Goal: Task Accomplishment & Management: Use online tool/utility

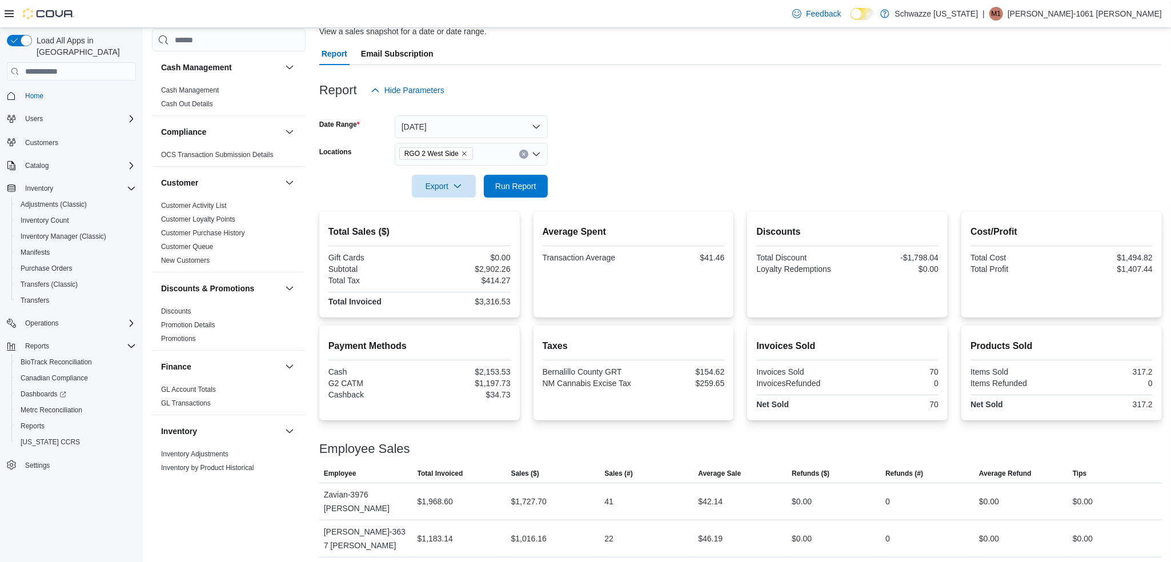
scroll to position [86, 0]
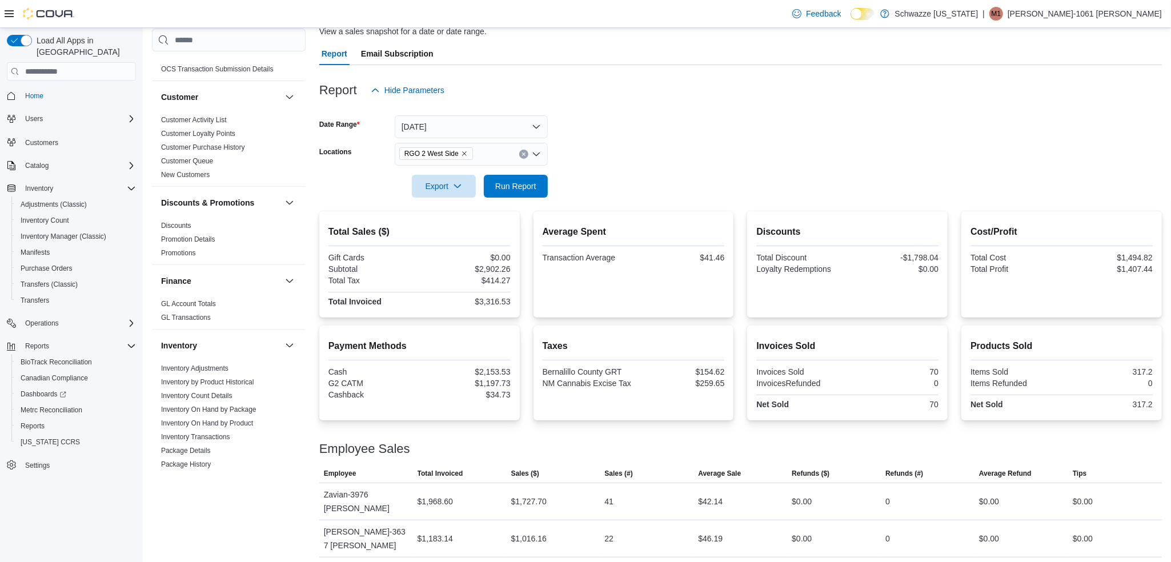
click at [700, 173] on form "Date Range [DATE] Locations RGO 2 West Side Export Run Report" at bounding box center [740, 150] width 843 height 96
click at [694, 165] on form "Date Range [DATE] Locations RGO 2 West Side Export Run Report" at bounding box center [740, 150] width 843 height 96
click at [517, 185] on span "Run Report" at bounding box center [515, 185] width 41 height 11
click at [583, 158] on form "Date Range [DATE] Locations RGO 2 West Side Export Run Report" at bounding box center [740, 150] width 843 height 96
click at [585, 155] on form "Date Range [DATE] Locations RGO 2 West Side Export Run Report" at bounding box center [740, 150] width 843 height 96
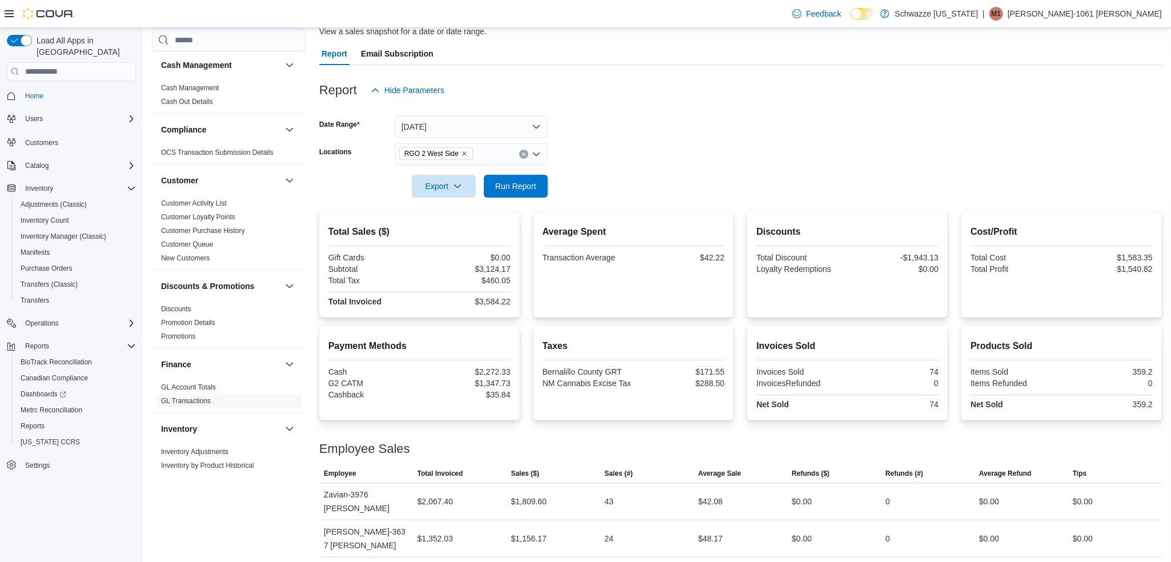
scroll to position [0, 0]
click at [58, 216] on span "Inventory Count" at bounding box center [45, 220] width 49 height 9
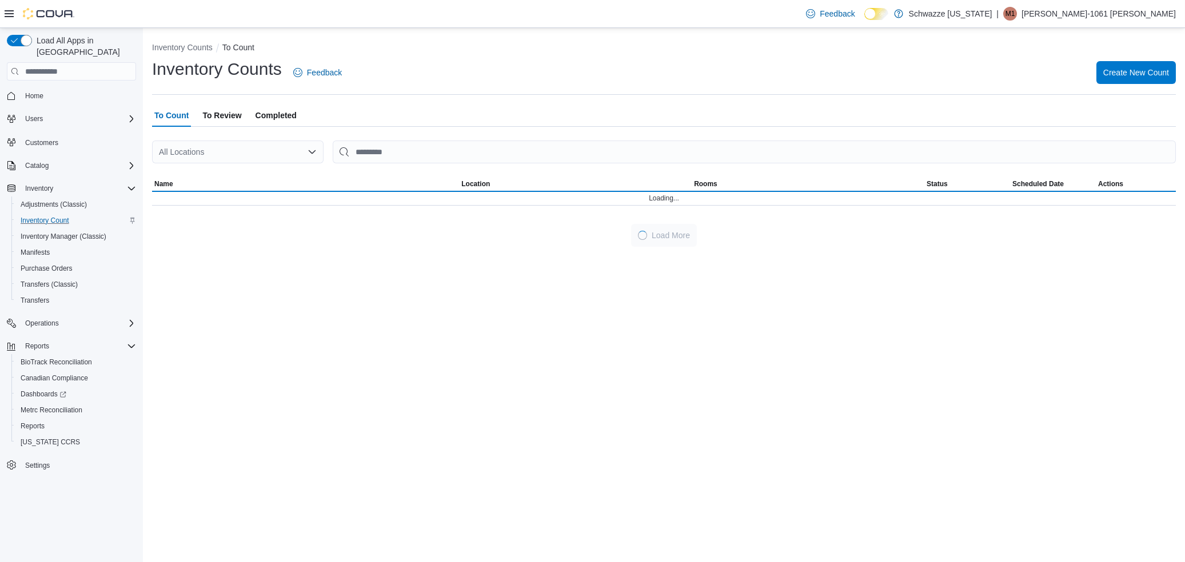
click at [254, 158] on div "All Locations" at bounding box center [237, 152] width 171 height 23
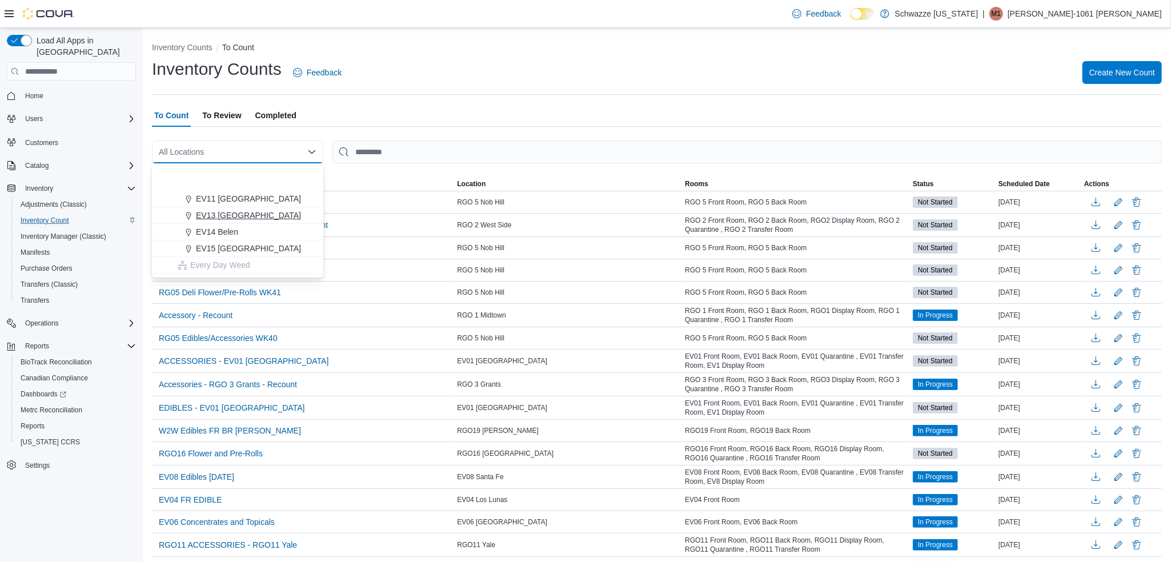
scroll to position [257, 0]
click at [263, 244] on div "RGO 2 West Side" at bounding box center [245, 245] width 144 height 11
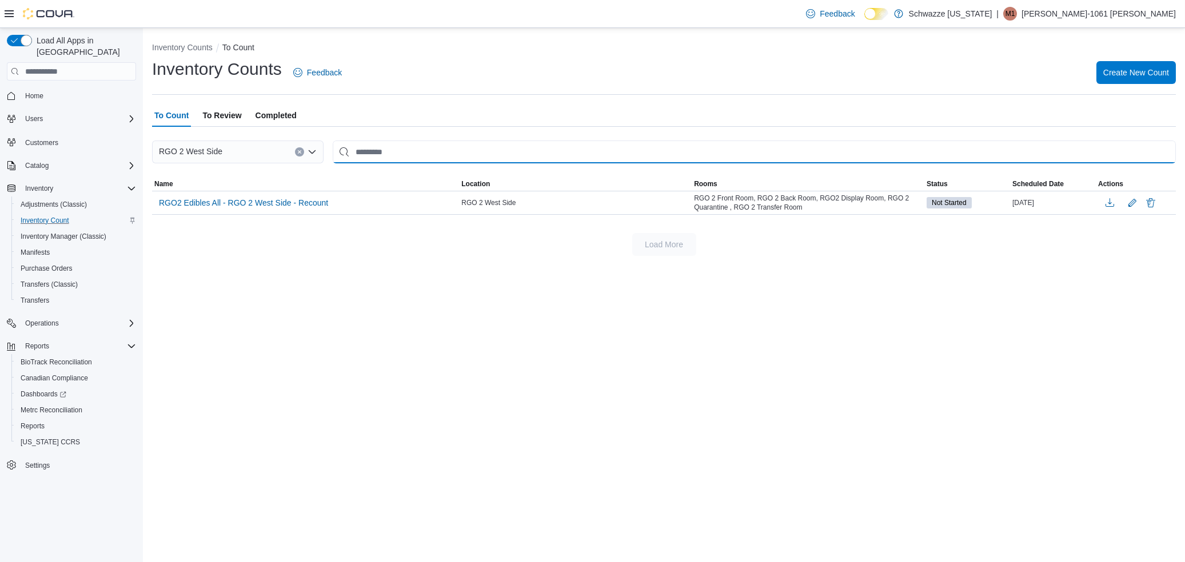
click at [373, 157] on input "This is a search bar. After typing your query, hit enter to filter the results …" at bounding box center [754, 152] width 843 height 23
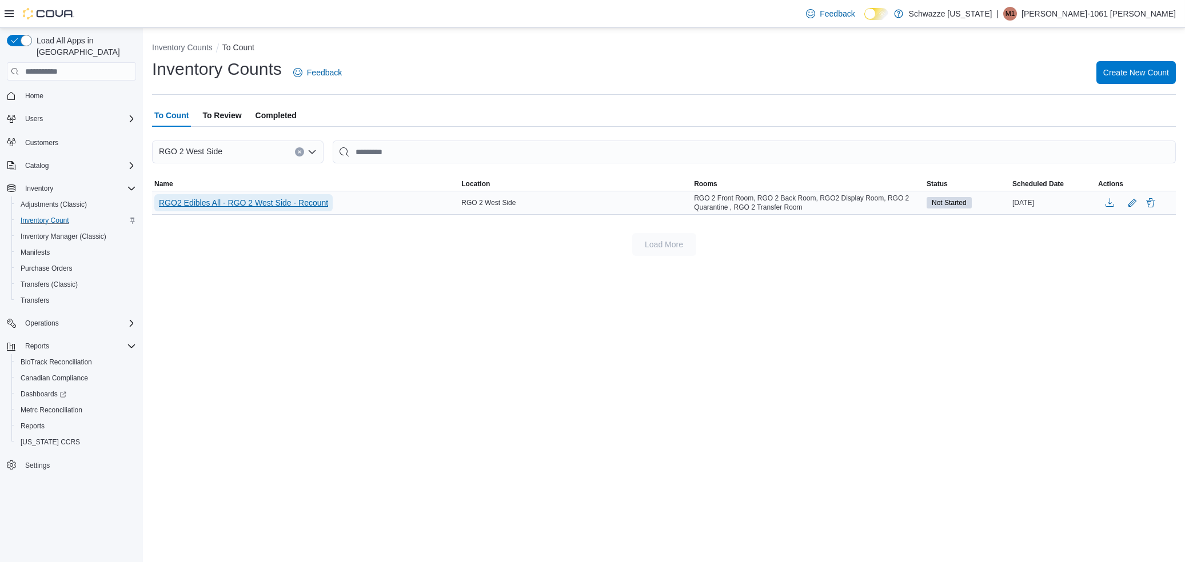
click at [317, 203] on span "RGO2 Edibles All - RGO 2 West Side - Recount" at bounding box center [243, 202] width 169 height 11
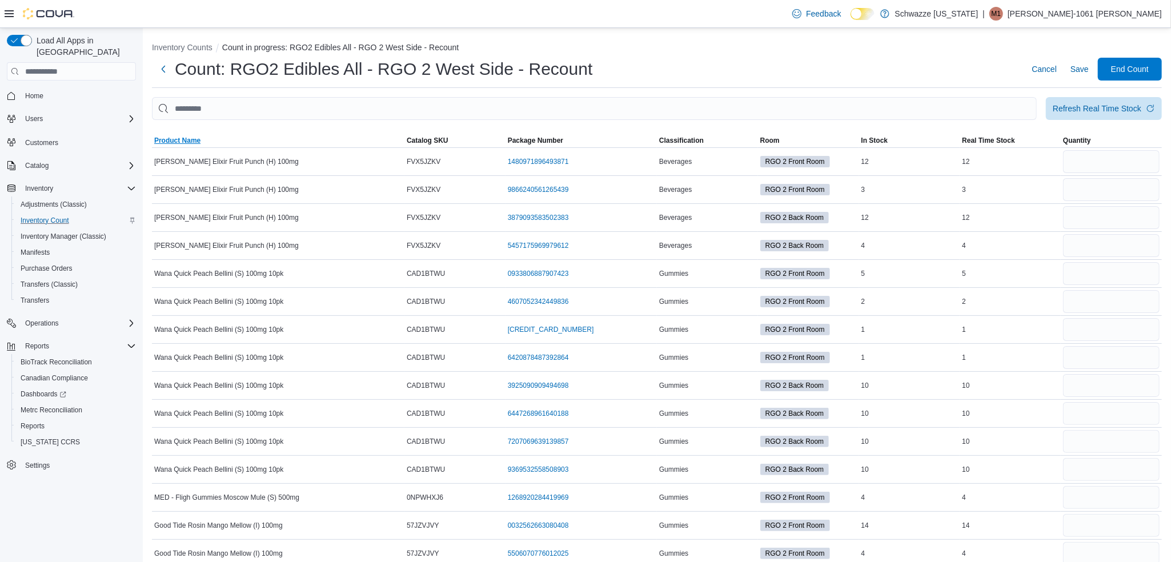
click at [169, 139] on span "Product Name" at bounding box center [177, 140] width 46 height 9
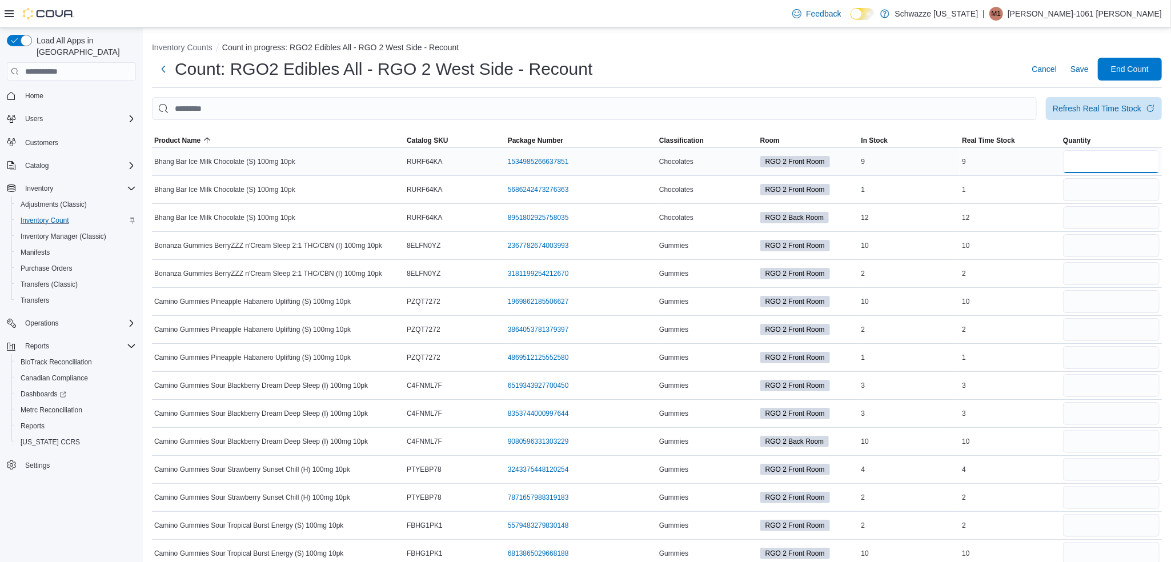
click at [1087, 162] on input "number" at bounding box center [1111, 161] width 97 height 23
click at [189, 142] on span "Product Name" at bounding box center [177, 140] width 46 height 9
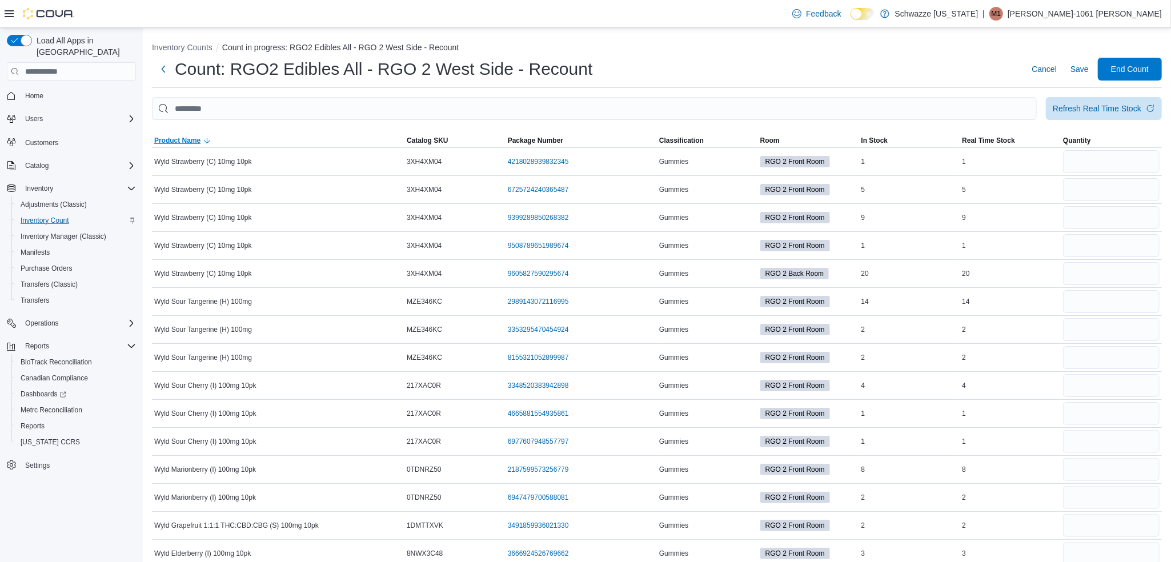
click at [177, 140] on span "Product Name" at bounding box center [177, 140] width 46 height 9
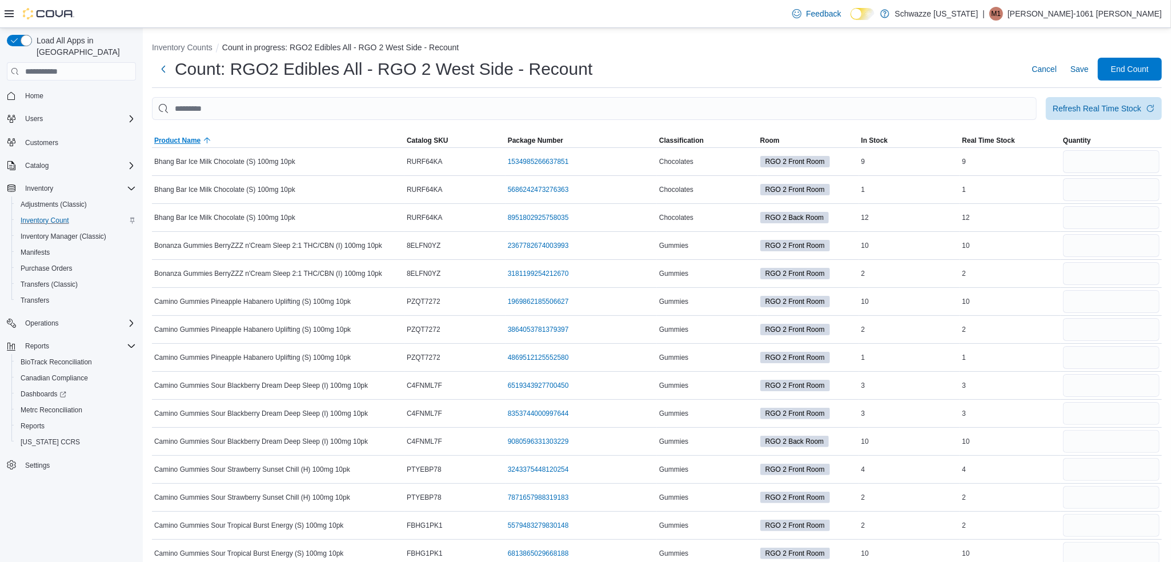
click at [177, 139] on span "Product Name" at bounding box center [177, 140] width 46 height 9
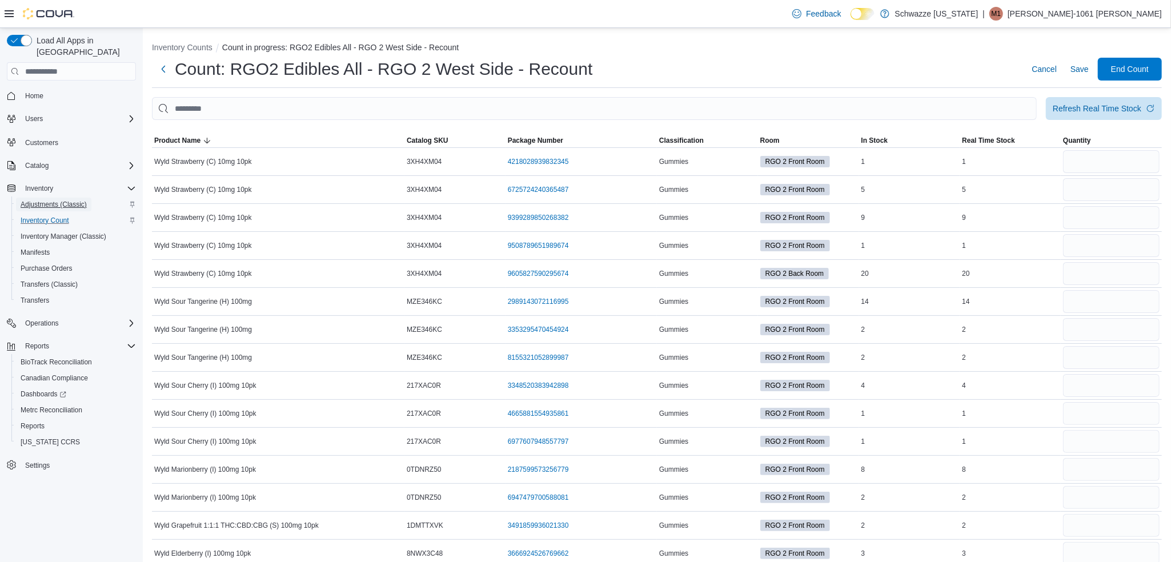
click at [76, 200] on span "Adjustments (Classic)" at bounding box center [54, 204] width 66 height 9
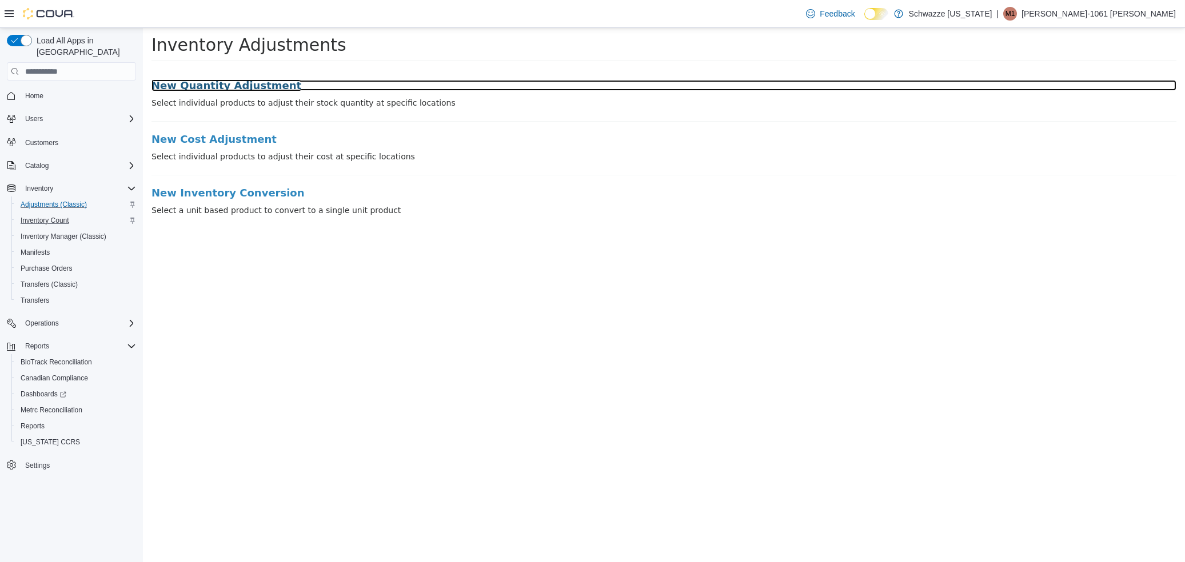
click at [201, 82] on h3 "New Quantity Adjustment" at bounding box center [663, 85] width 1025 height 11
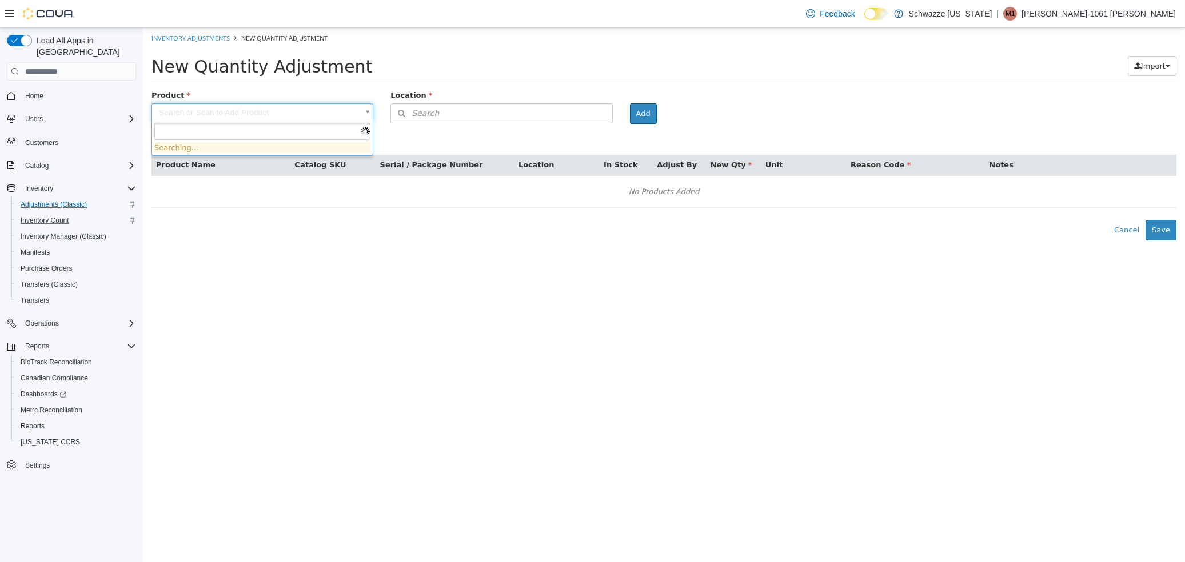
click at [235, 111] on body "× Inventory Adjustments New Quantity Adjustment New Quantity Adjustment Import …" at bounding box center [664, 134] width 1042 height 213
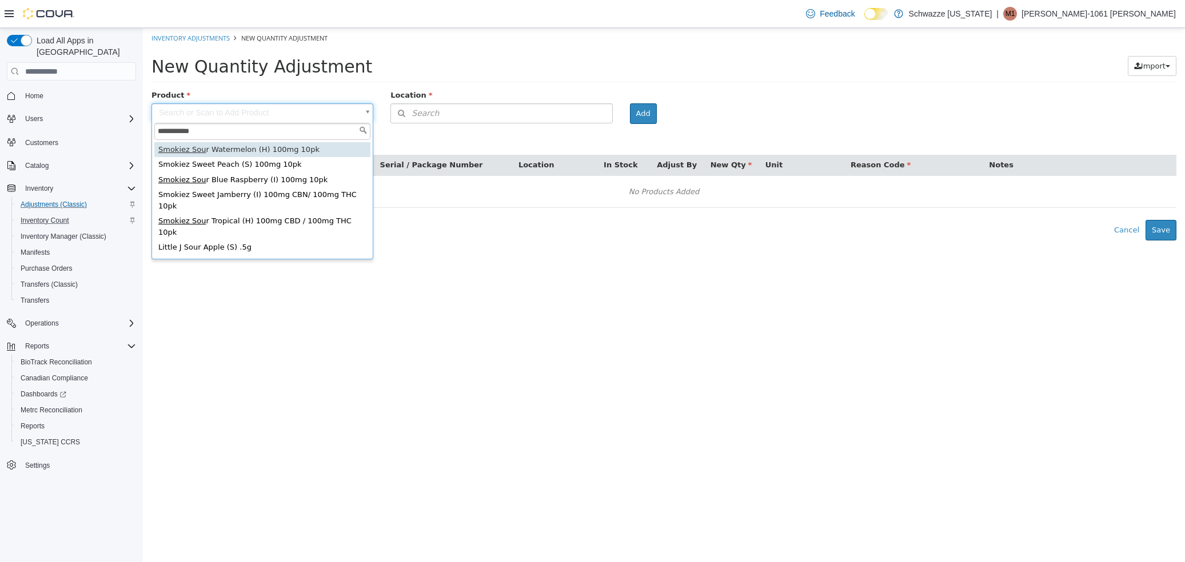
type input "**********"
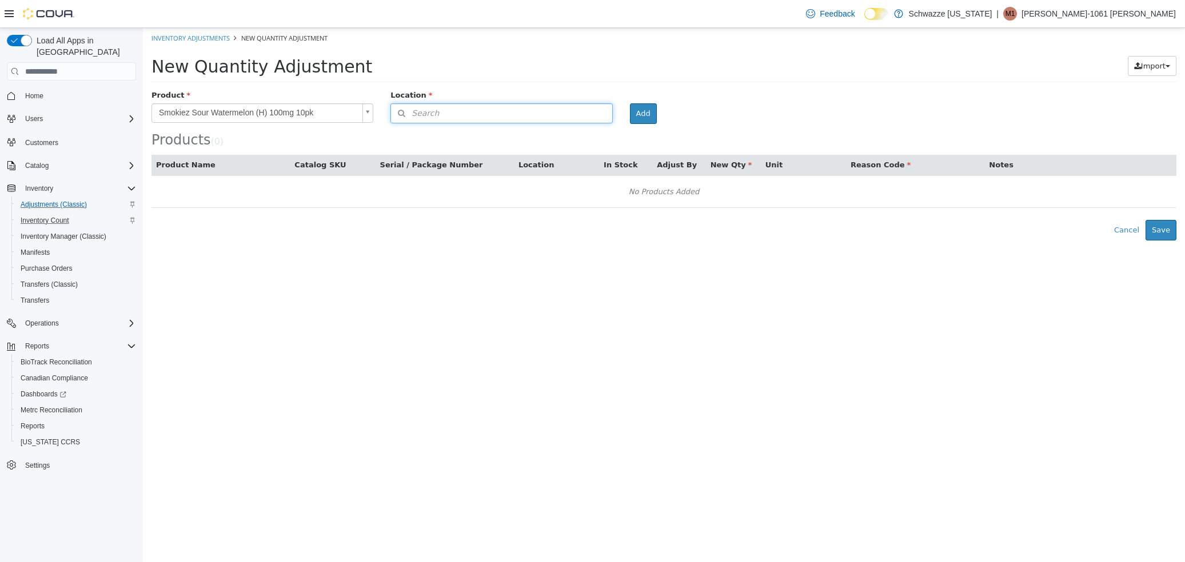
click at [463, 113] on button "Search" at bounding box center [501, 113] width 222 height 20
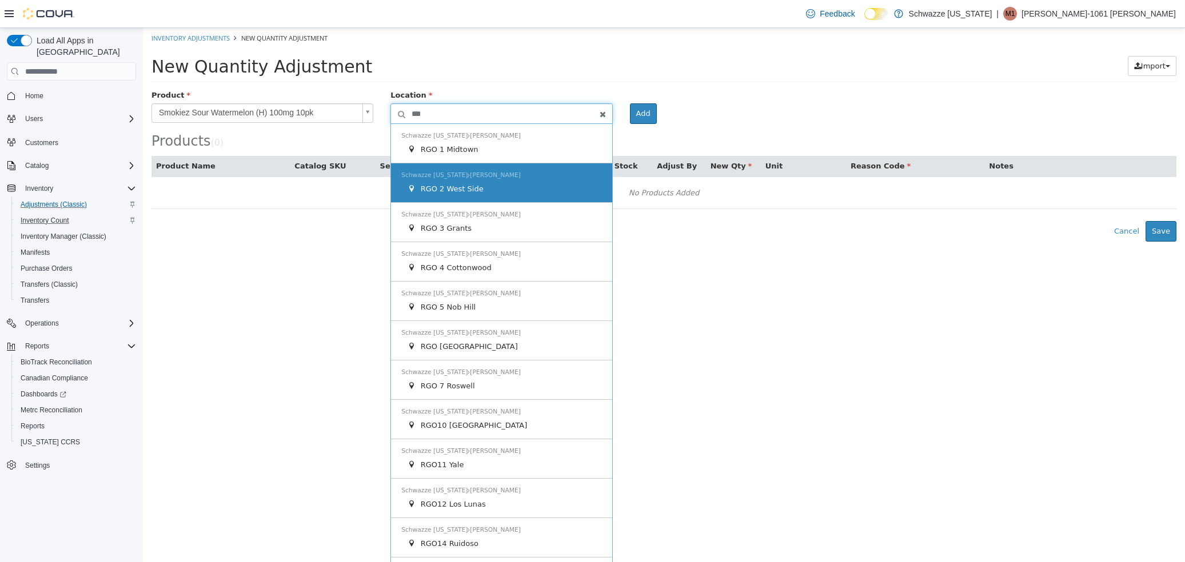
type input "***"
click at [487, 173] on span "Schwazze [US_STATE] [PERSON_NAME]" at bounding box center [460, 174] width 119 height 7
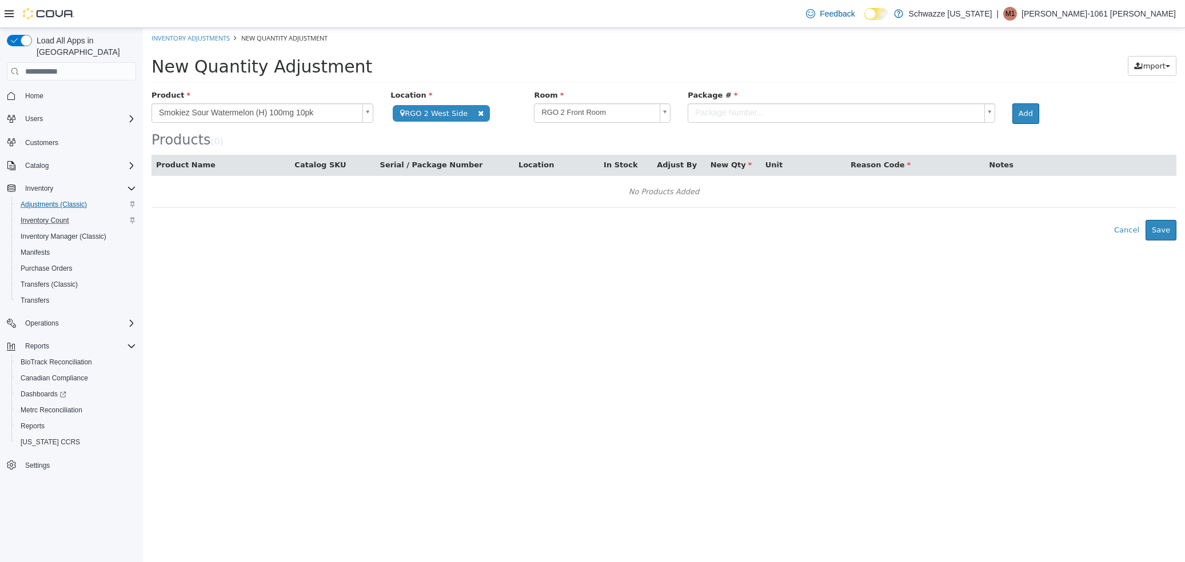
click at [725, 106] on body "**********" at bounding box center [664, 134] width 1042 height 213
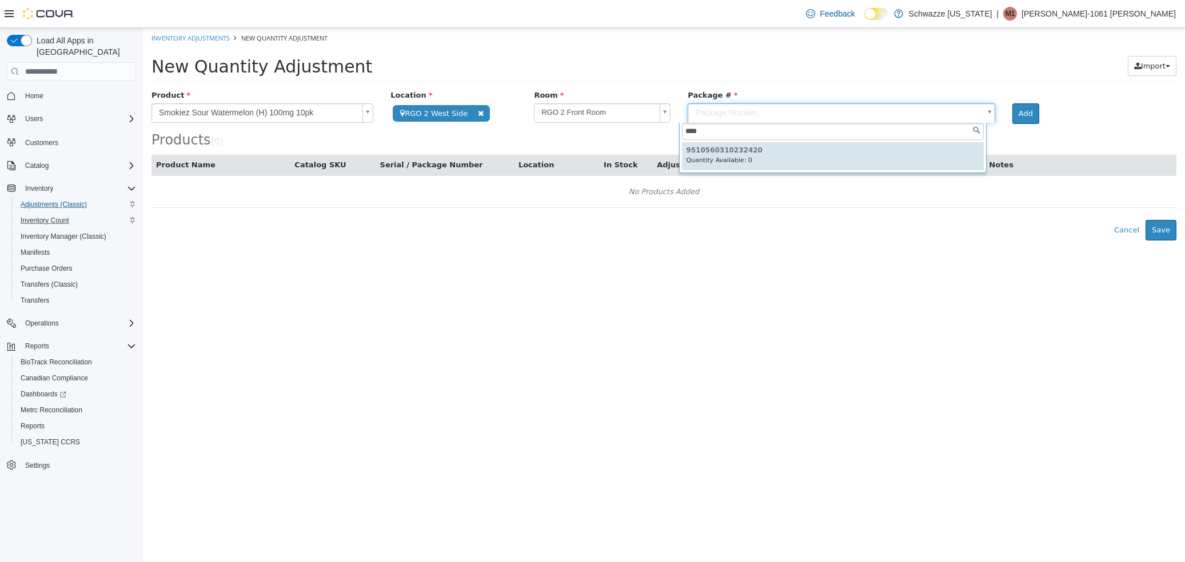
type input "****"
type input "**********"
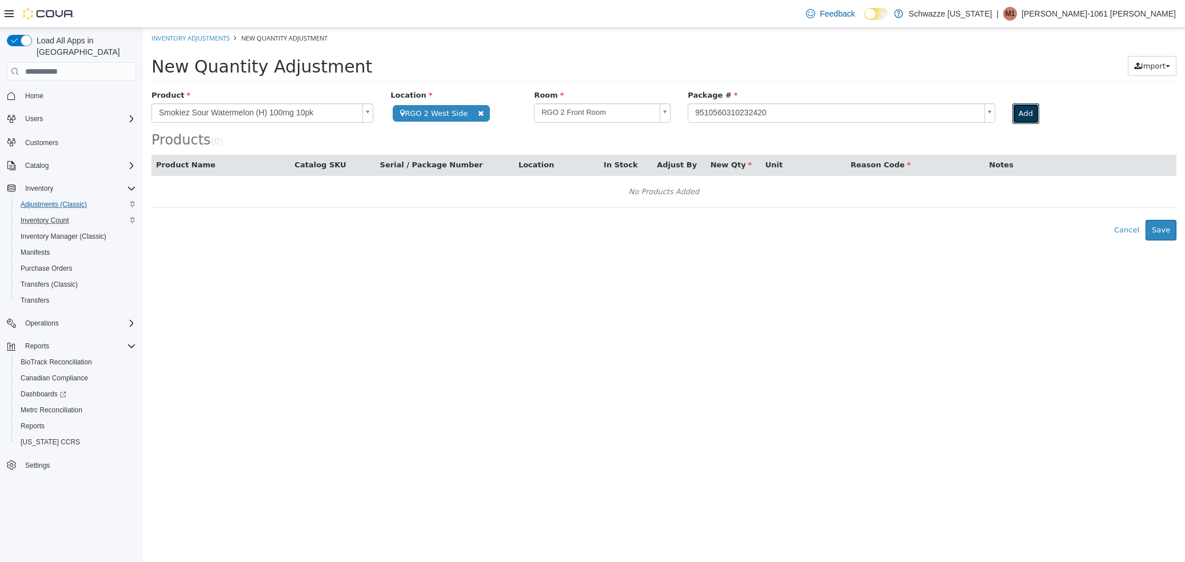
click at [1017, 109] on button "Add" at bounding box center [1025, 113] width 27 height 21
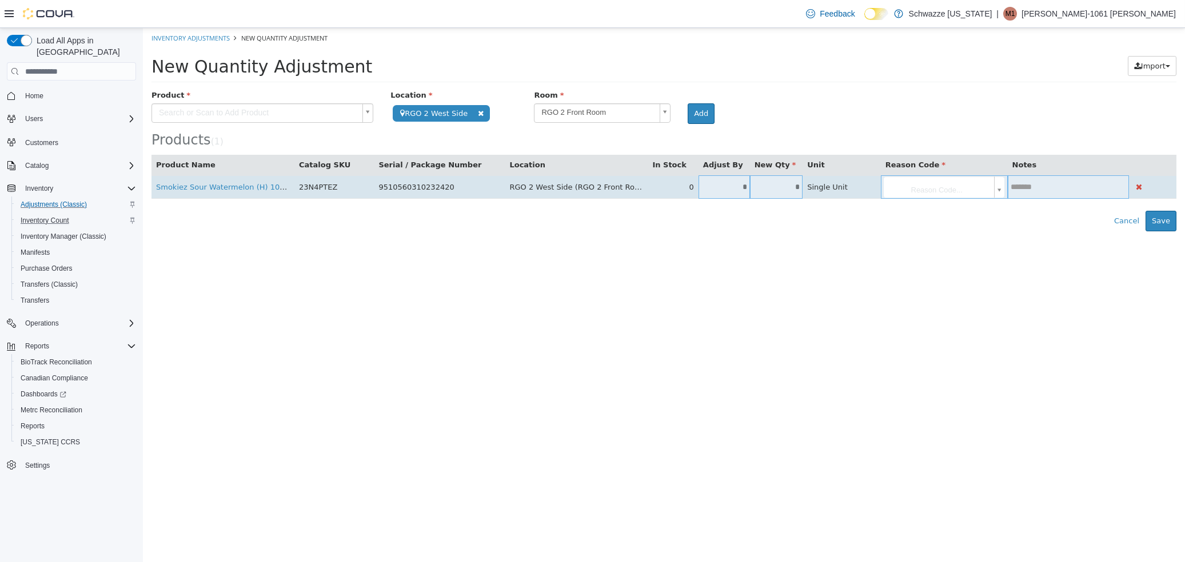
click at [736, 193] on td "*" at bounding box center [723, 186] width 51 height 23
click at [726, 189] on input "*" at bounding box center [723, 187] width 51 height 9
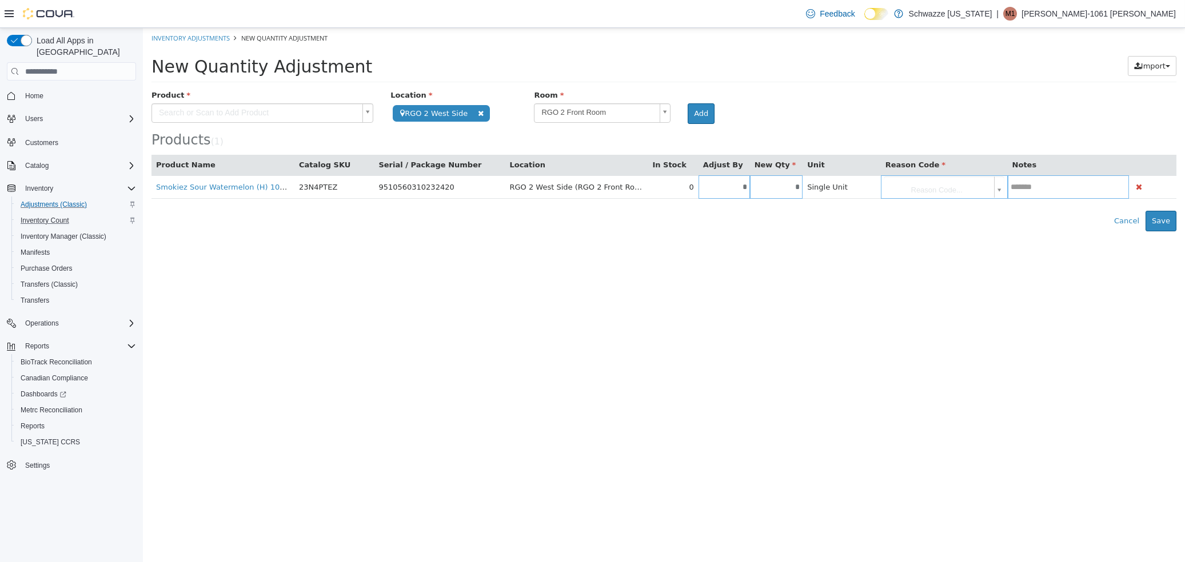
type input "*"
click at [731, 218] on div "Error saving adjustment please resolve the errors above. Cancel Save" at bounding box center [664, 221] width 1042 height 21
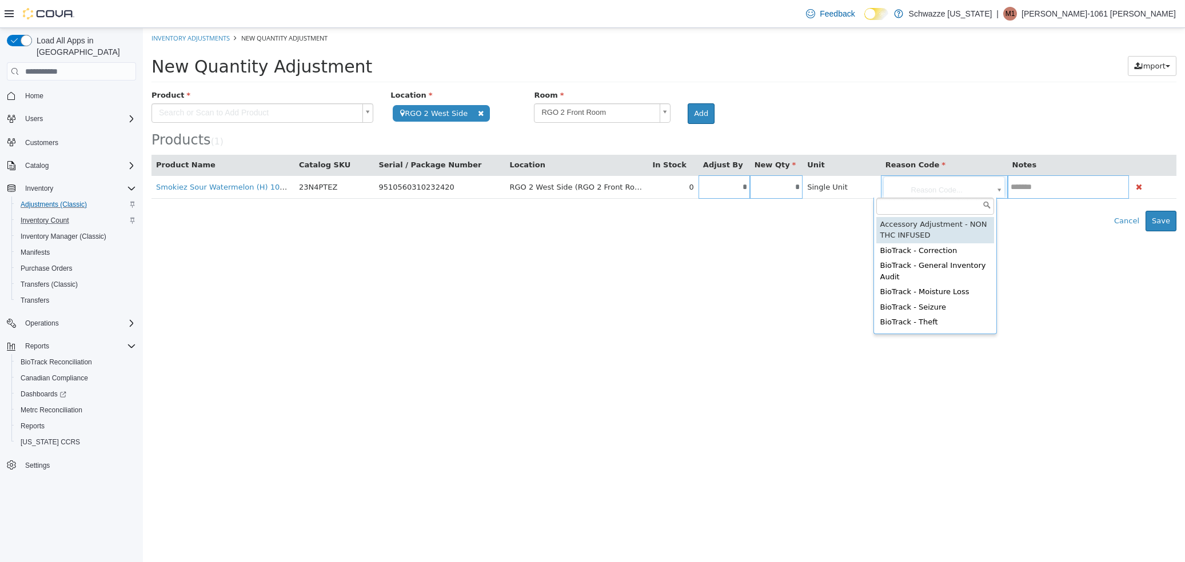
click at [945, 185] on body "**********" at bounding box center [664, 129] width 1042 height 203
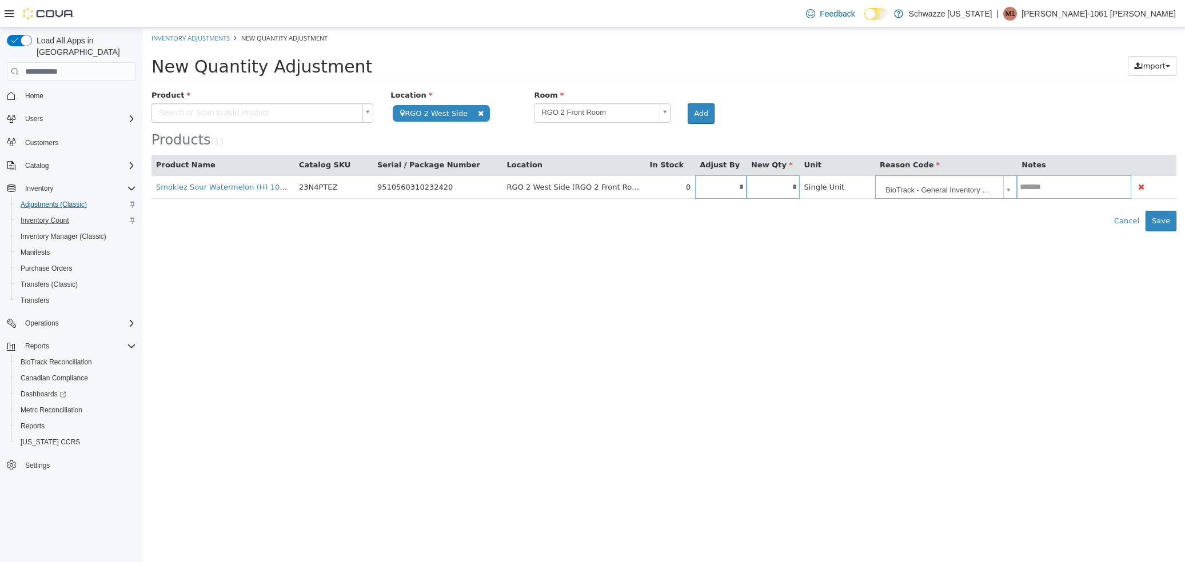
type input "**********"
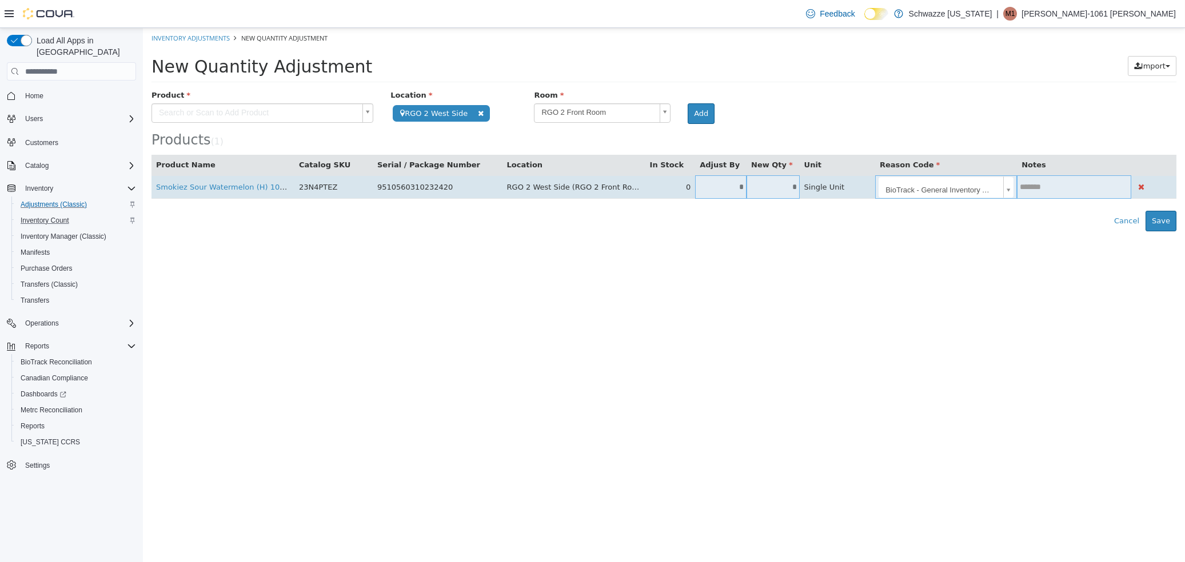
click at [1046, 193] on td at bounding box center [1074, 186] width 114 height 23
click at [1049, 189] on input "text" at bounding box center [1074, 187] width 114 height 9
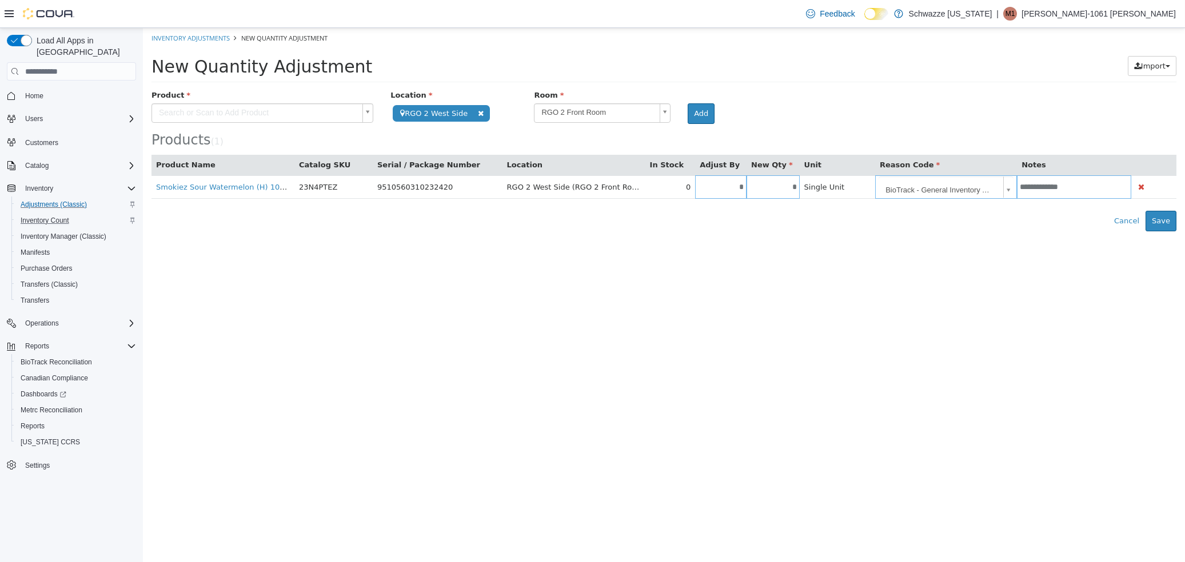
drag, startPoint x: 1073, startPoint y: 186, endPoint x: 1006, endPoint y: 199, distance: 68.7
click at [1006, 199] on table "**********" at bounding box center [663, 177] width 1025 height 44
type input "**********"
click at [1156, 223] on button "Save" at bounding box center [1160, 221] width 31 height 21
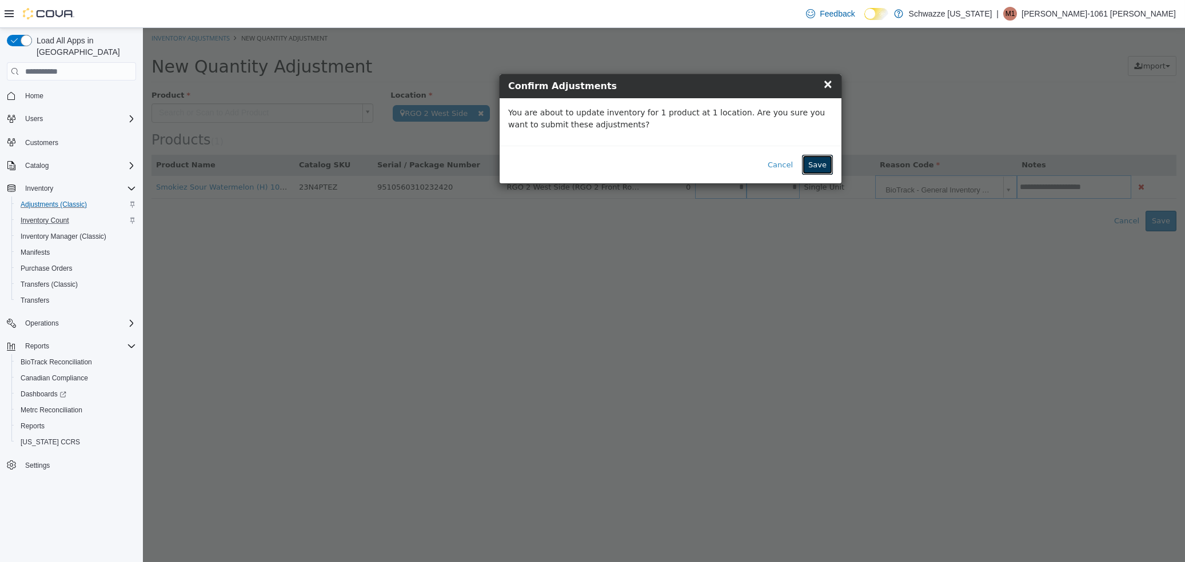
click at [832, 167] on div "Cancel Save" at bounding box center [670, 165] width 342 height 38
click at [825, 159] on button "Save" at bounding box center [817, 165] width 31 height 21
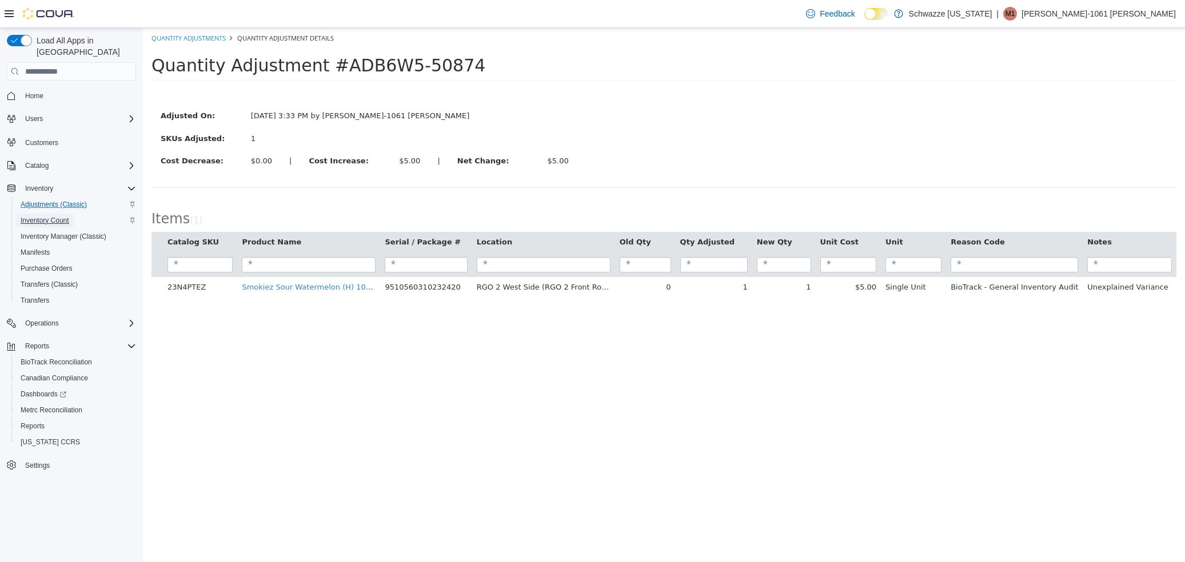
click at [62, 216] on span "Inventory Count" at bounding box center [45, 220] width 49 height 9
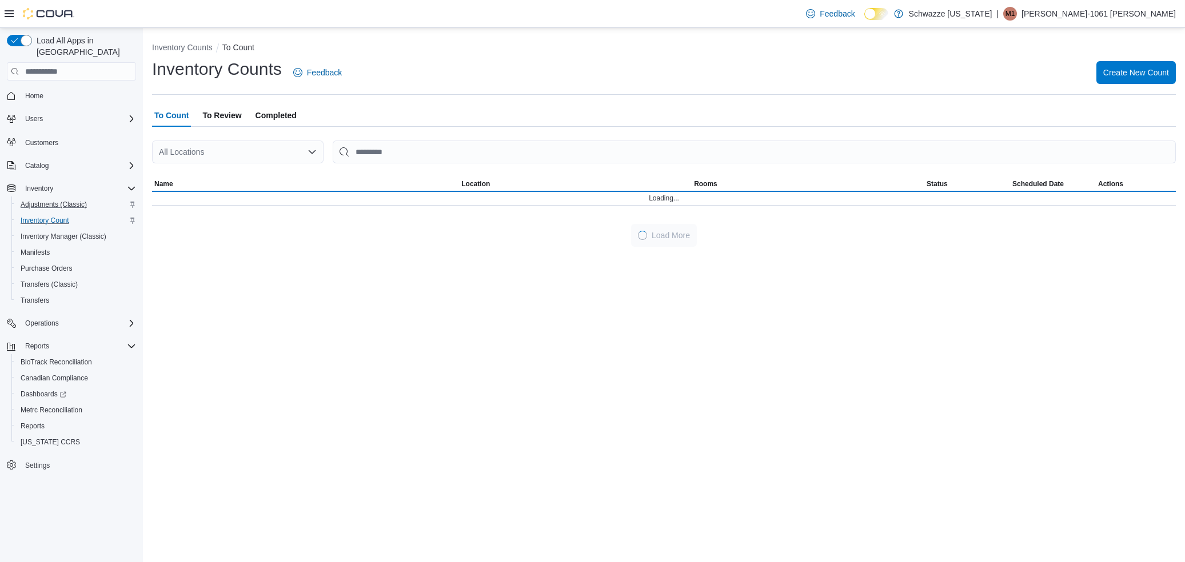
click at [196, 153] on div "All Locations" at bounding box center [237, 152] width 171 height 23
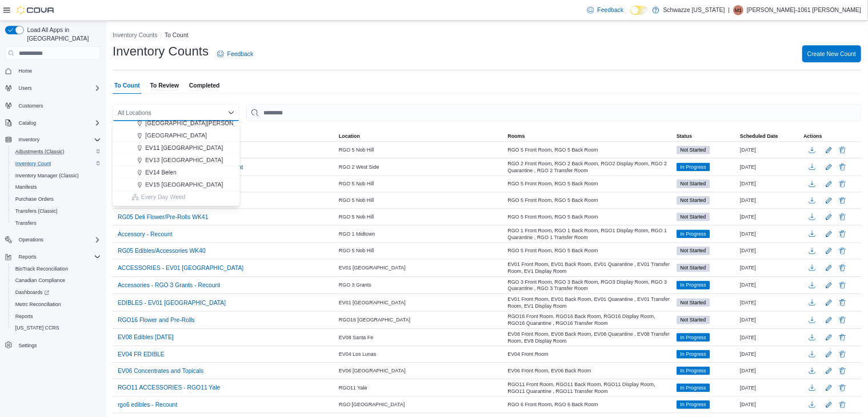
scroll to position [257, 0]
click at [257, 244] on span "RGO 2 West Side" at bounding box center [227, 245] width 63 height 11
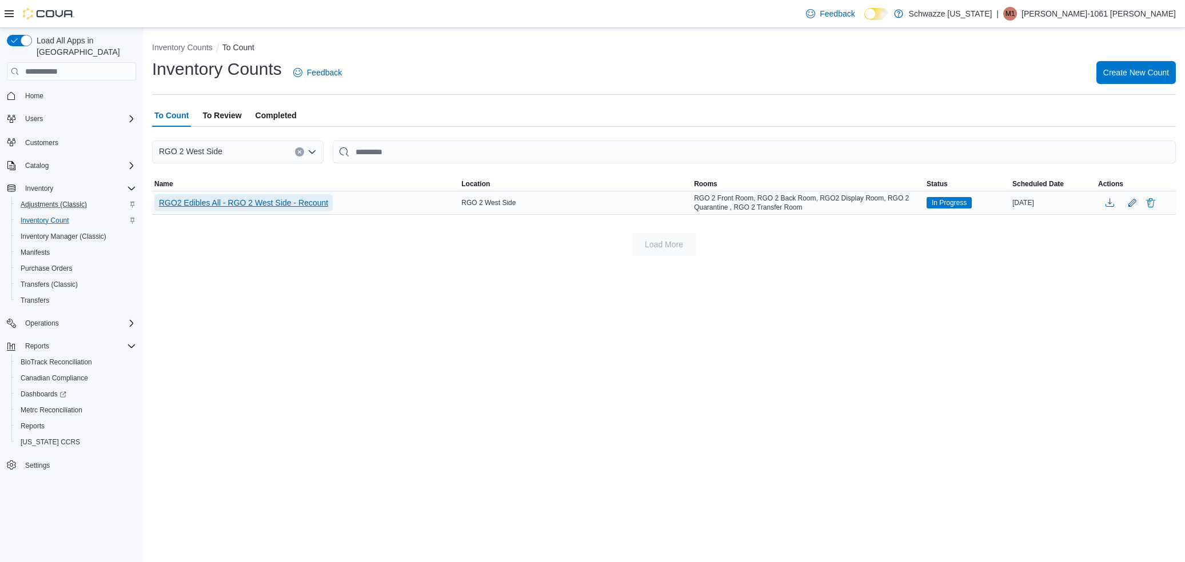
click at [282, 206] on span "RGO2 Edibles All - RGO 2 West Side - Recount" at bounding box center [243, 202] width 169 height 11
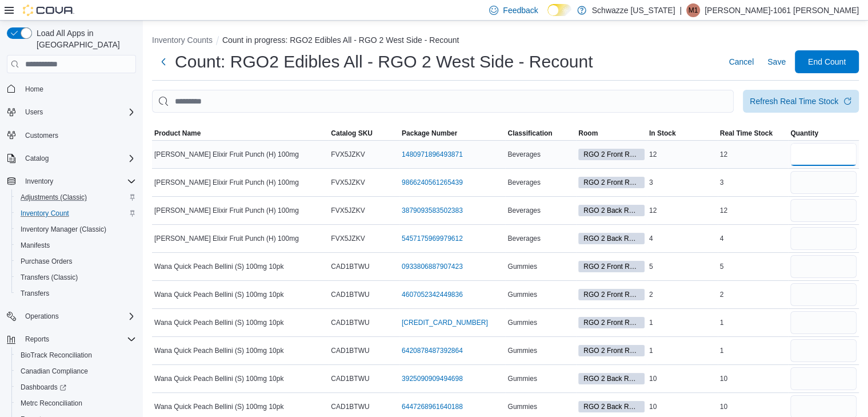
click at [803, 156] on input "number" at bounding box center [823, 154] width 66 height 23
type input "**"
click at [826, 183] on input "number" at bounding box center [823, 182] width 66 height 23
type input "*"
click at [806, 260] on input "number" at bounding box center [823, 266] width 66 height 23
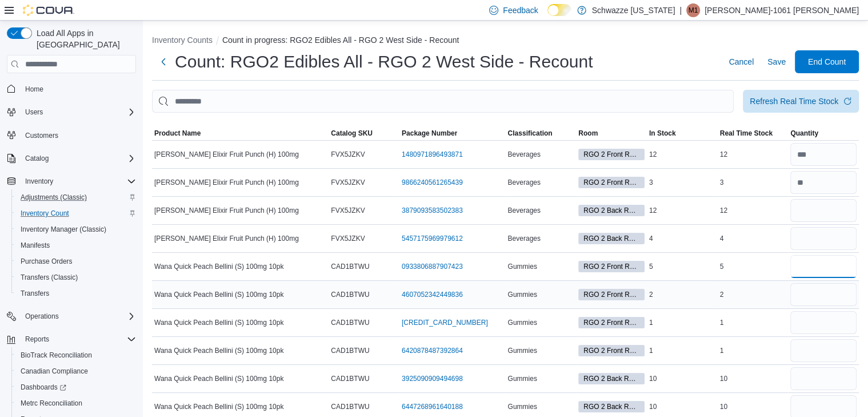
type input "*"
click at [820, 301] on input "number" at bounding box center [823, 294] width 66 height 23
type input "*"
click at [817, 319] on input "number" at bounding box center [823, 322] width 66 height 23
type input "*"
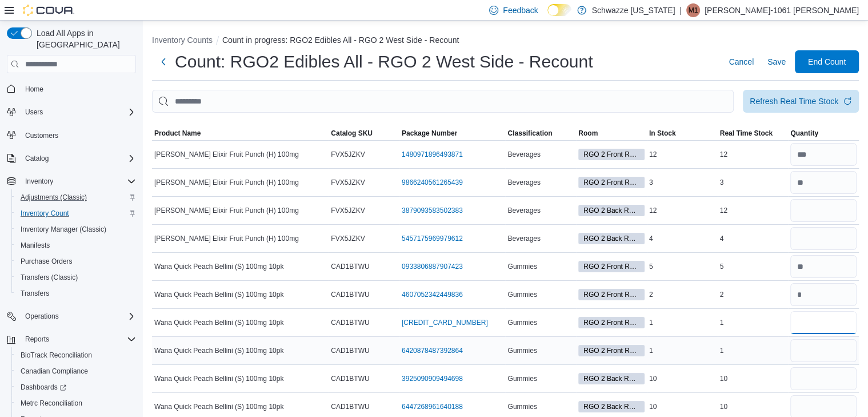
type input "*"
click at [813, 348] on input "number" at bounding box center [823, 350] width 66 height 23
type input "*"
click at [786, 62] on span "Save" at bounding box center [776, 61] width 18 height 11
click at [807, 239] on input "number" at bounding box center [823, 238] width 66 height 23
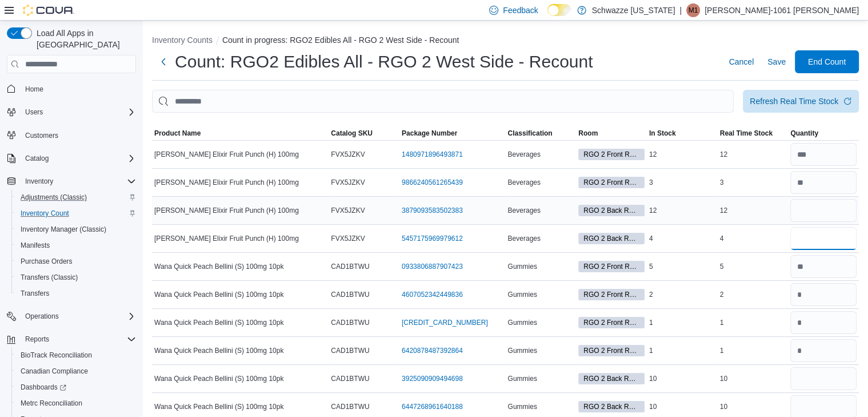
type input "*"
click at [782, 63] on span "Save" at bounding box center [776, 61] width 18 height 11
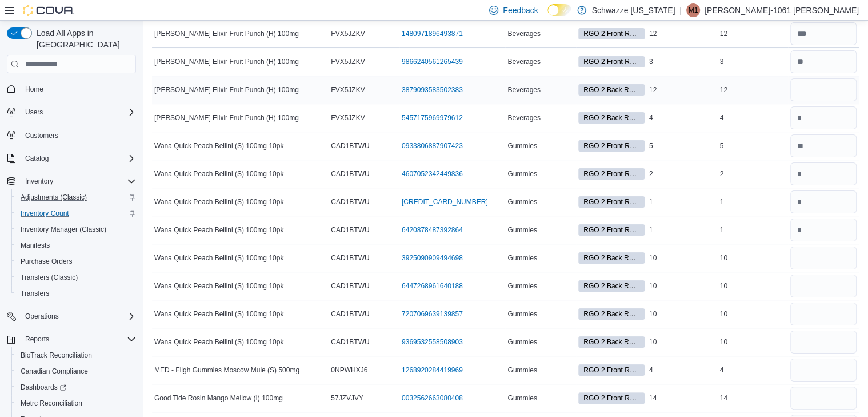
scroll to position [127, 0]
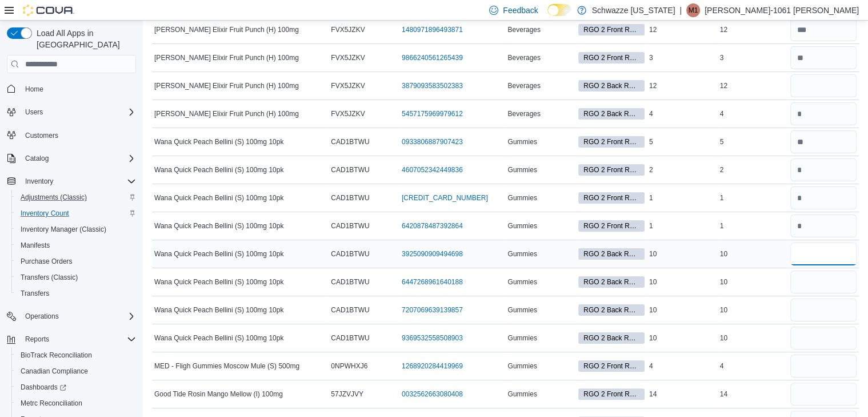
click at [813, 243] on input "number" at bounding box center [823, 253] width 66 height 23
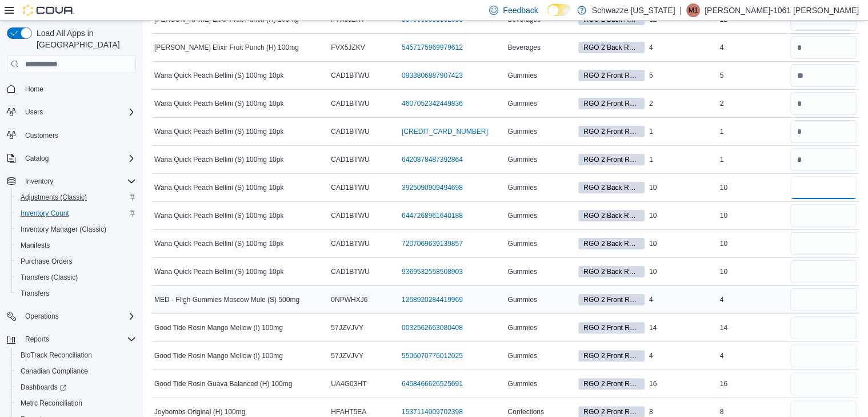
scroll to position [61, 0]
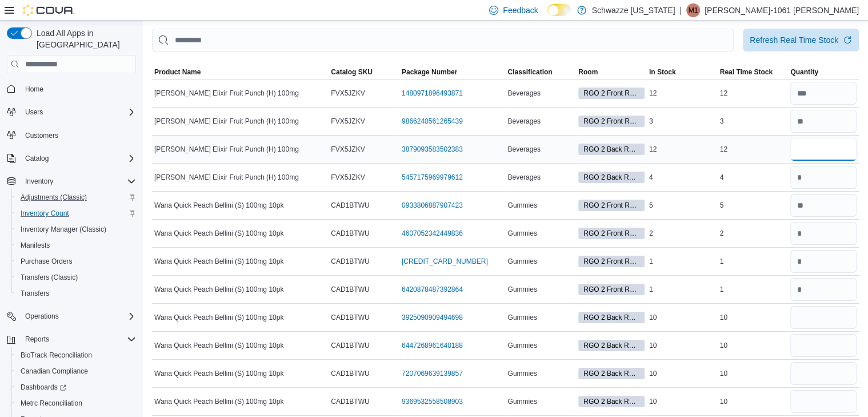
click at [819, 149] on input "number" at bounding box center [823, 149] width 66 height 23
click at [806, 150] on input "number" at bounding box center [823, 149] width 66 height 23
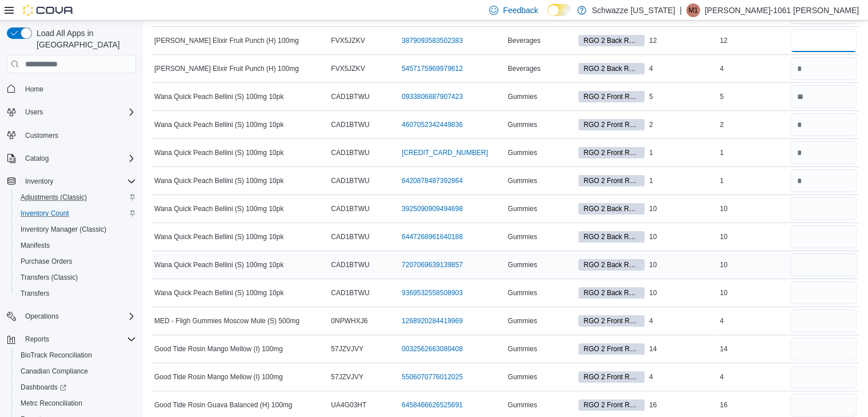
scroll to position [188, 0]
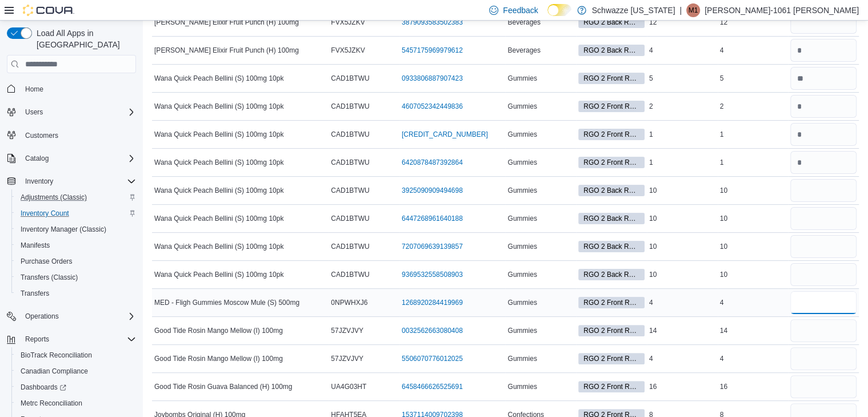
click at [834, 310] on input "number" at bounding box center [823, 302] width 66 height 23
